Goal: Find specific page/section: Find specific page/section

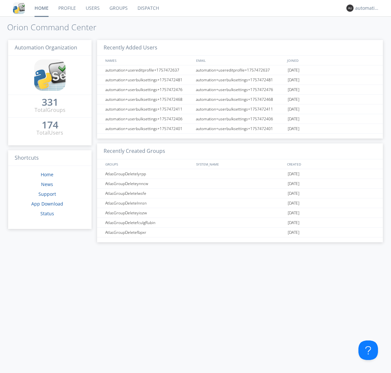
click at [147, 8] on link "Dispatch" at bounding box center [147, 8] width 31 height 16
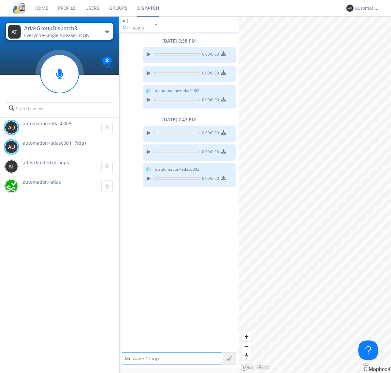
click at [107, 32] on div "button" at bounding box center [106, 32] width 5 height 3
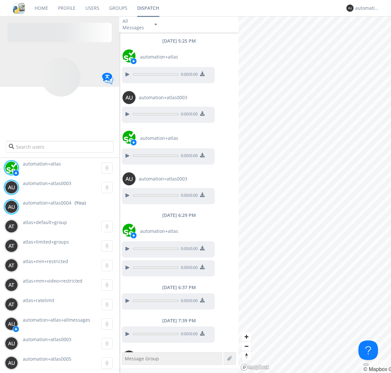
scroll to position [33, 0]
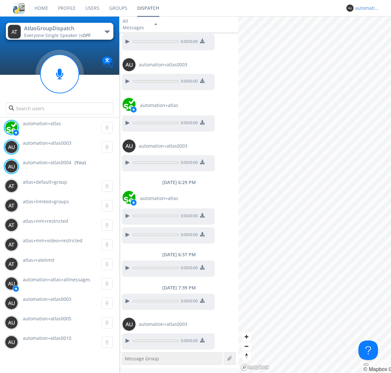
click at [365, 8] on div "automation+atlas0004" at bounding box center [367, 8] width 24 height 7
